Goal: Transaction & Acquisition: Purchase product/service

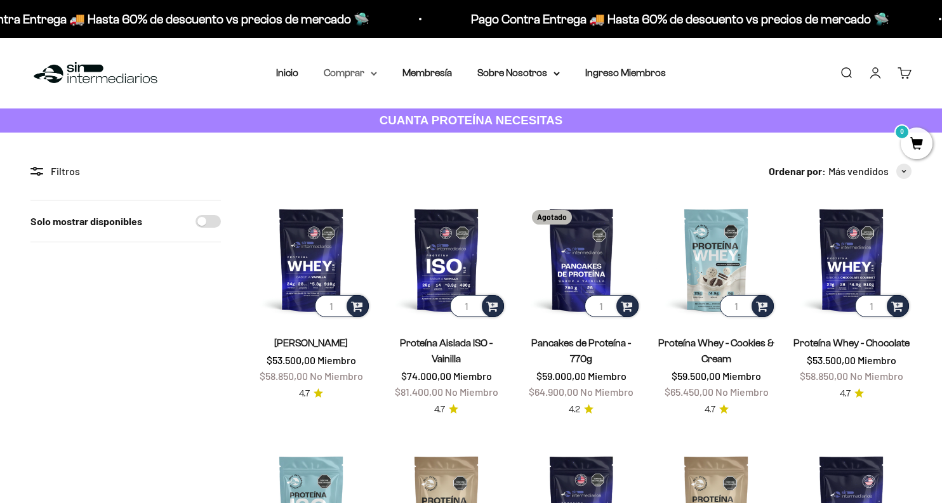
click at [376, 73] on icon at bounding box center [373, 73] width 5 height 3
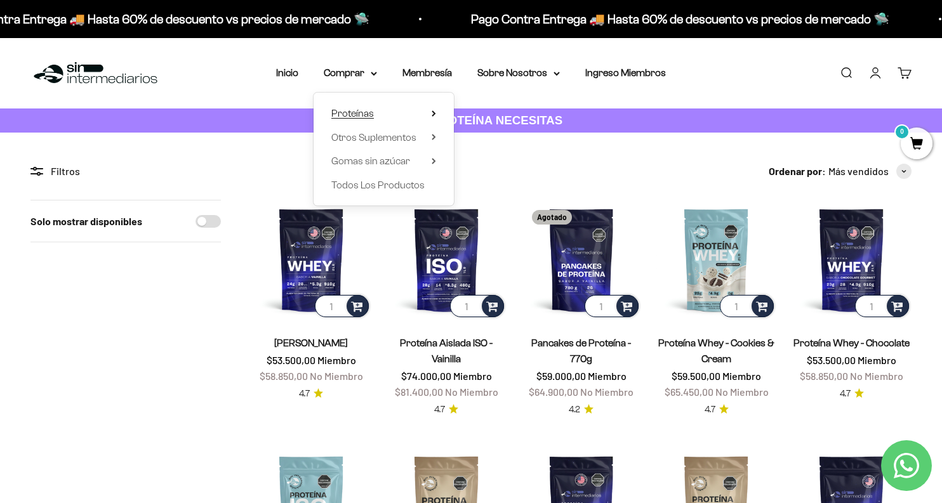
click at [433, 112] on icon at bounding box center [433, 113] width 3 height 5
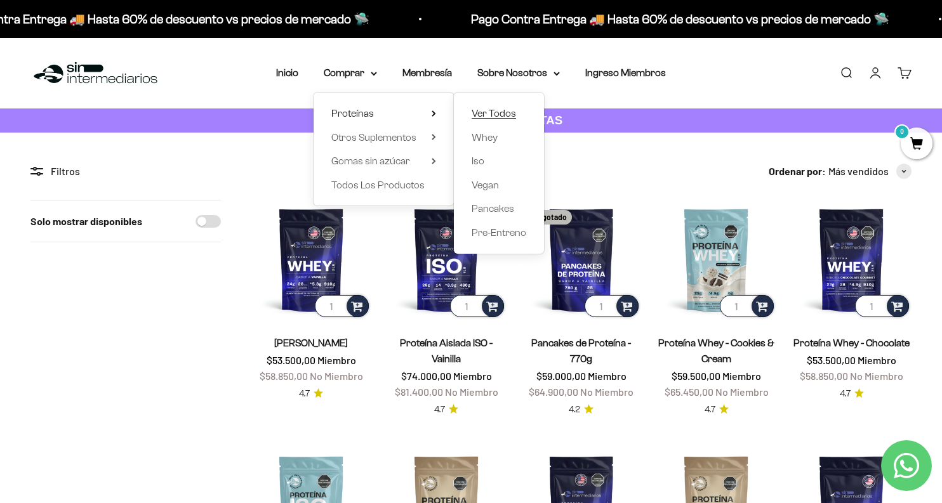
click at [491, 110] on span "Ver Todos" at bounding box center [494, 113] width 44 height 11
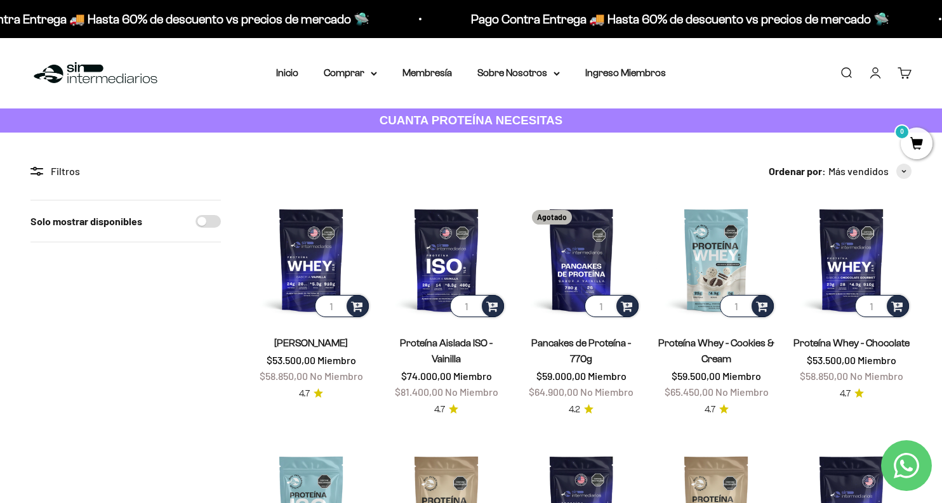
click at [848, 77] on link "Buscar" at bounding box center [846, 73] width 14 height 14
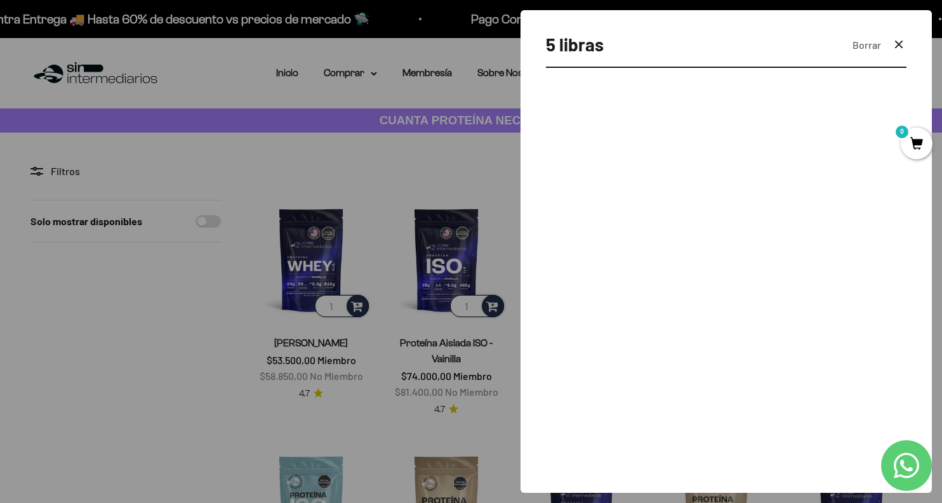
type input "5 libras"
